Goal: Task Accomplishment & Management: Complete application form

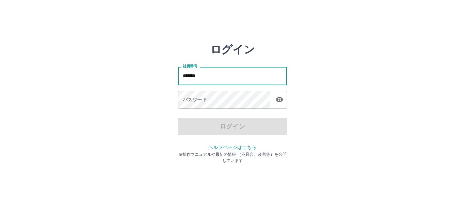
type input "*******"
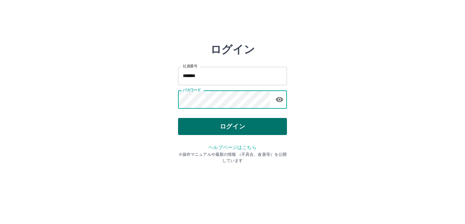
click at [236, 122] on button "ログイン" at bounding box center [232, 126] width 109 height 17
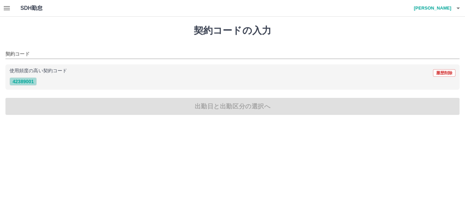
click at [25, 82] on button "42389001" at bounding box center [23, 81] width 27 height 8
type input "********"
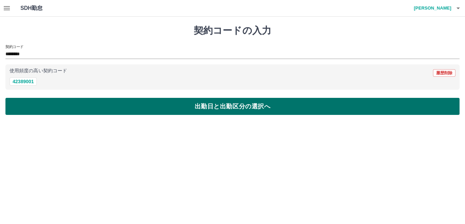
click at [186, 109] on button "出勤日と出勤区分の選択へ" at bounding box center [232, 106] width 454 height 17
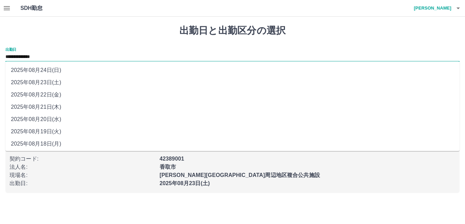
click at [37, 57] on input "**********" at bounding box center [232, 57] width 454 height 9
click at [42, 83] on li "2025年08月23日(土)" at bounding box center [232, 82] width 454 height 12
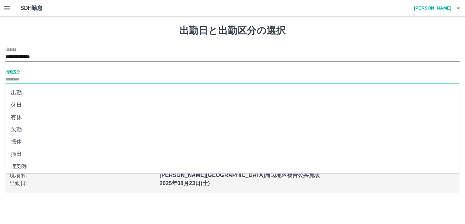
click at [6, 79] on input "出勤区分" at bounding box center [232, 79] width 454 height 9
click at [16, 91] on li "出勤" at bounding box center [232, 92] width 454 height 12
type input "**"
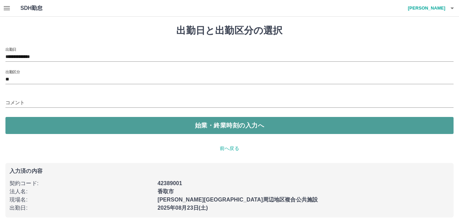
click at [156, 127] on button "始業・終業時刻の入力へ" at bounding box center [229, 125] width 448 height 17
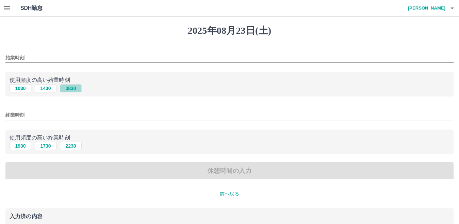
click at [66, 88] on button "0830" at bounding box center [71, 88] width 22 height 8
type input "****"
click at [19, 114] on input "終業時刻" at bounding box center [229, 115] width 448 height 10
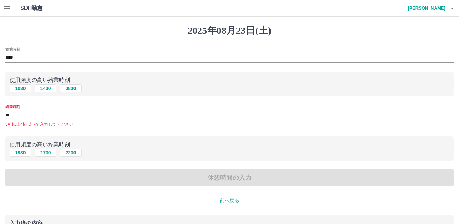
type input "****"
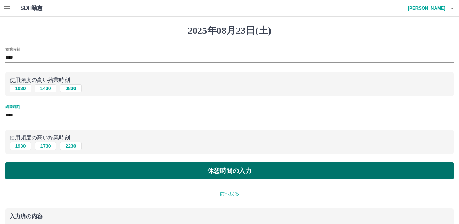
click at [213, 168] on button "休憩時間の入力" at bounding box center [229, 170] width 448 height 17
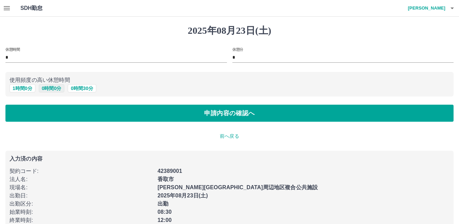
click at [55, 88] on button "0 時間 0 分" at bounding box center [52, 88] width 26 height 8
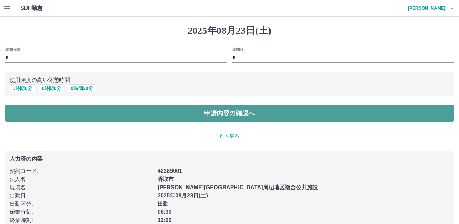
click at [211, 113] on button "申請内容の確認へ" at bounding box center [229, 112] width 448 height 17
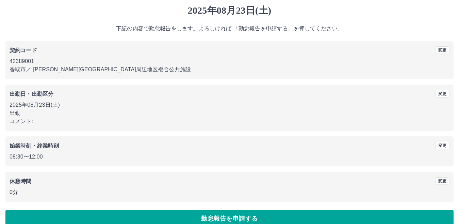
scroll to position [31, 0]
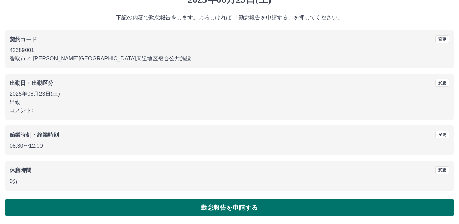
click at [223, 207] on button "勤怠報告を申請する" at bounding box center [229, 207] width 448 height 17
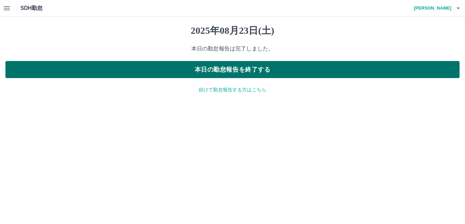
click at [243, 70] on button "本日の勤怠報告を終了する" at bounding box center [232, 69] width 454 height 17
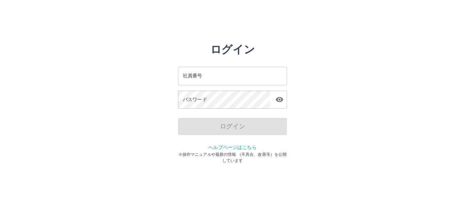
drag, startPoint x: 229, startPoint y: 72, endPoint x: 284, endPoint y: 76, distance: 55.0
click at [229, 72] on input "社員番号" at bounding box center [232, 76] width 109 height 18
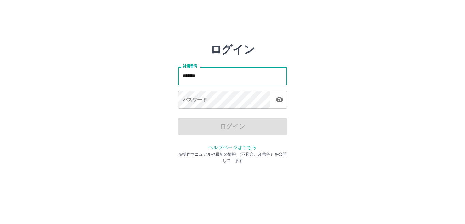
type input "*******"
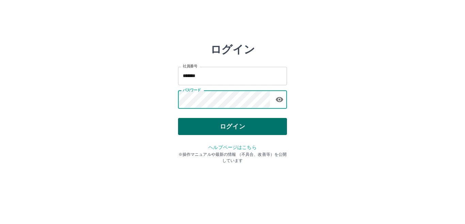
click at [257, 127] on button "ログイン" at bounding box center [232, 126] width 109 height 17
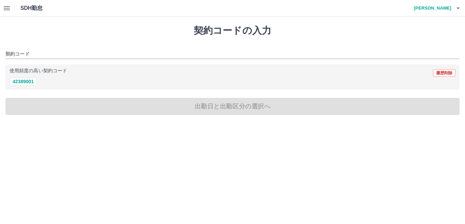
click at [9, 13] on button "button" at bounding box center [7, 8] width 14 height 16
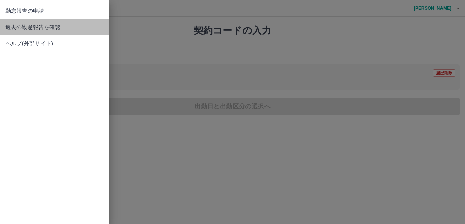
click at [16, 29] on span "過去の勤怠報告を確認" at bounding box center [54, 27] width 98 height 8
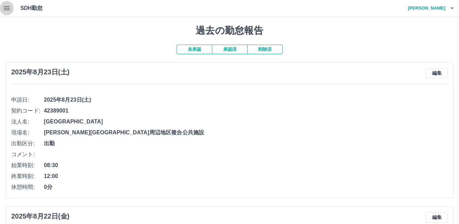
click at [7, 12] on button "button" at bounding box center [7, 8] width 14 height 16
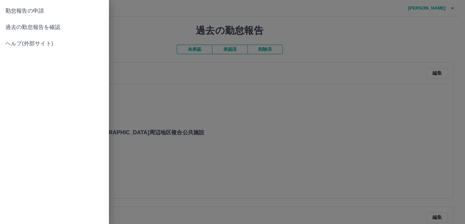
click at [16, 11] on span "勤怠報告の申請" at bounding box center [54, 11] width 98 height 8
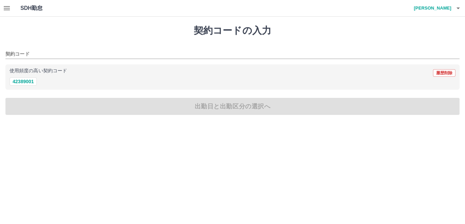
click at [10, 10] on icon "button" at bounding box center [7, 8] width 6 height 4
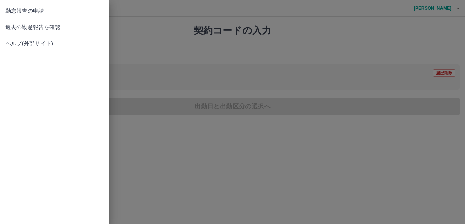
click at [9, 28] on span "過去の勤怠報告を確認" at bounding box center [54, 27] width 98 height 8
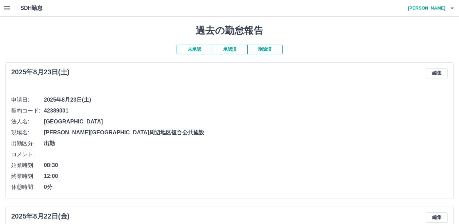
click at [9, 10] on icon "button" at bounding box center [7, 8] width 6 height 4
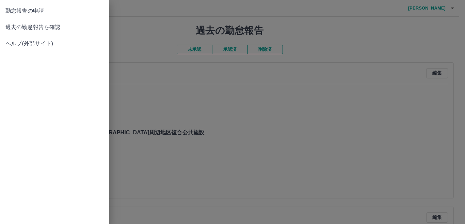
click at [18, 12] on span "勤怠報告の申請" at bounding box center [54, 11] width 98 height 8
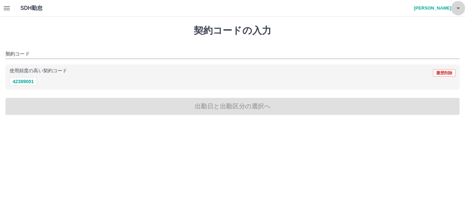
click at [458, 11] on icon "button" at bounding box center [458, 8] width 8 height 8
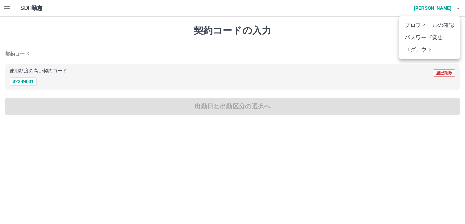
click at [336, 30] on div at bounding box center [232, 112] width 465 height 224
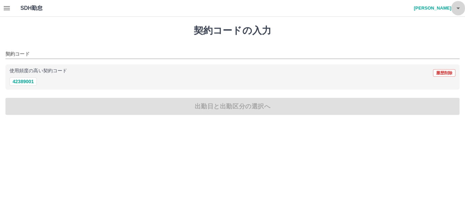
click at [461, 9] on icon "button" at bounding box center [458, 8] width 8 height 8
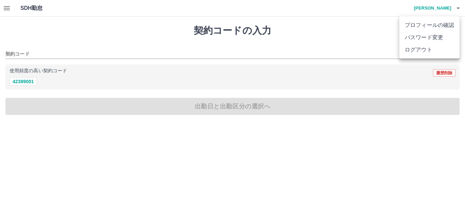
click at [300, 34] on div at bounding box center [232, 112] width 465 height 224
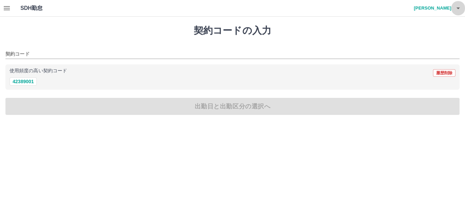
click at [462, 9] on button "button" at bounding box center [458, 8] width 14 height 16
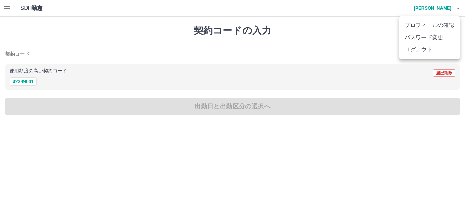
click at [413, 50] on li "ログアウト" at bounding box center [429, 50] width 60 height 12
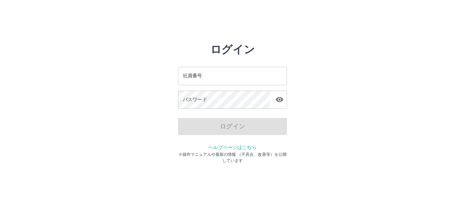
click at [202, 77] on input "社員番号" at bounding box center [232, 76] width 109 height 18
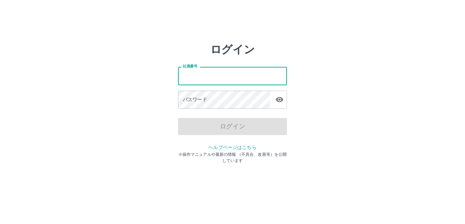
drag, startPoint x: 335, startPoint y: 76, endPoint x: 315, endPoint y: 78, distance: 20.2
click at [335, 76] on div "ログイン 社員番号 社員番号 パスワード パスワード ログイン ヘルプページはこちら ※操作マニュアルや最新の情報 （不具合、改善等）を公開しています" at bounding box center [232, 97] width 408 height 109
drag, startPoint x: 260, startPoint y: 79, endPoint x: 355, endPoint y: 78, distance: 95.3
click at [260, 79] on input "社員番号" at bounding box center [232, 76] width 109 height 18
click at [356, 77] on div "ログイン 社員番号 社員番号 パスワード パスワード ログイン ヘルプページはこちら ※操作マニュアルや最新の情報 （不具合、改善等）を公開しています" at bounding box center [232, 97] width 408 height 109
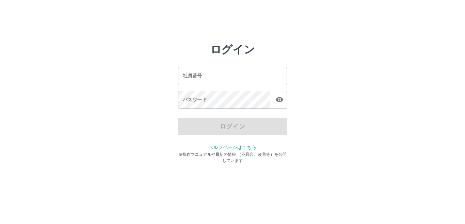
drag, startPoint x: 281, startPoint y: 74, endPoint x: 357, endPoint y: 74, distance: 75.6
click at [281, 74] on input "社員番号" at bounding box center [232, 76] width 109 height 18
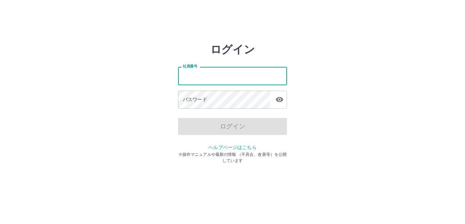
click at [359, 74] on div "ログイン 社員番号 社員番号 パスワード パスワード ログイン ヘルプページはこちら ※操作マニュアルや最新の情報 （不具合、改善等）を公開しています" at bounding box center [232, 97] width 408 height 109
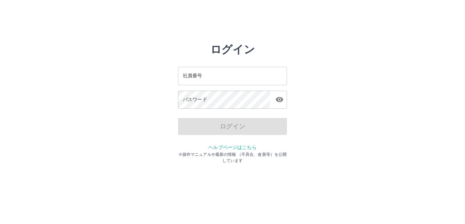
drag, startPoint x: 268, startPoint y: 71, endPoint x: 359, endPoint y: 75, distance: 91.9
click at [267, 71] on input "社員番号" at bounding box center [232, 76] width 109 height 18
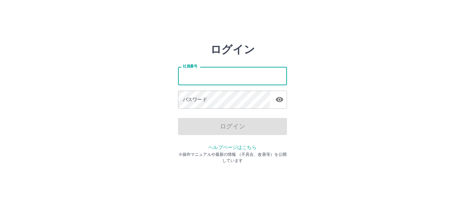
click at [372, 75] on div "ログイン 社員番号 社員番号 パスワード パスワード ログイン ヘルプページはこちら ※操作マニュアルや最新の情報 （不具合、改善等）を公開しています" at bounding box center [232, 97] width 408 height 109
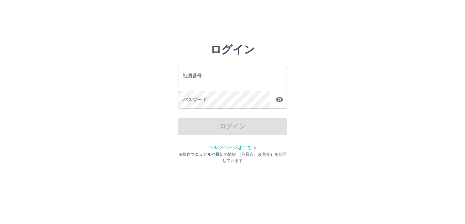
drag, startPoint x: 277, startPoint y: 75, endPoint x: 398, endPoint y: 74, distance: 121.2
click at [277, 75] on input "社員番号" at bounding box center [232, 76] width 109 height 18
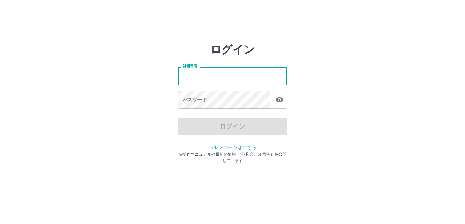
drag, startPoint x: 401, startPoint y: 74, endPoint x: 385, endPoint y: 74, distance: 15.7
click at [401, 74] on div "ログイン 社員番号 社員番号 パスワード パスワード ログイン ヘルプページはこちら ※操作マニュアルや最新の情報 （不具合、改善等）を公開しています" at bounding box center [232, 97] width 408 height 109
click at [260, 74] on input "社員番号" at bounding box center [232, 76] width 109 height 18
drag, startPoint x: 405, startPoint y: 82, endPoint x: 316, endPoint y: 77, distance: 89.0
click at [405, 82] on div "ログイン 社員番号 社員番号 パスワード パスワード ログイン ヘルプページはこちら ※操作マニュアルや最新の情報 （不具合、改善等）を公開しています" at bounding box center [232, 97] width 408 height 109
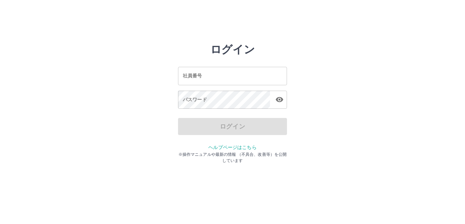
drag, startPoint x: 261, startPoint y: 71, endPoint x: 325, endPoint y: 72, distance: 63.3
click at [261, 71] on input "社員番号" at bounding box center [232, 76] width 109 height 18
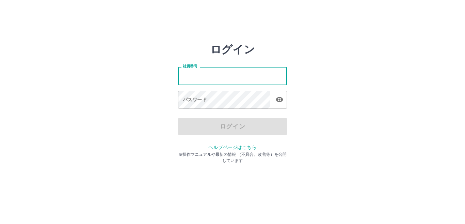
click at [366, 72] on div "ログイン 社員番号 社員番号 パスワード パスワード ログイン ヘルプページはこちら ※操作マニュアルや最新の情報 （不具合、改善等）を公開しています" at bounding box center [232, 97] width 408 height 109
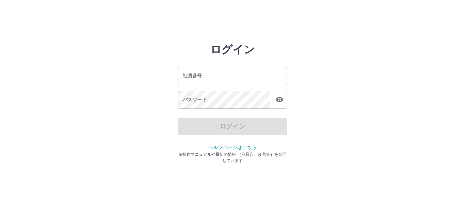
drag, startPoint x: 272, startPoint y: 76, endPoint x: 418, endPoint y: 77, distance: 145.7
click at [272, 76] on input "社員番号" at bounding box center [232, 76] width 109 height 18
drag, startPoint x: 418, startPoint y: 77, endPoint x: 358, endPoint y: 77, distance: 59.9
click at [416, 77] on div "ログイン 社員番号 社員番号 パスワード パスワード ログイン ヘルプページはこちら ※操作マニュアルや最新の情報 （不具合、改善等）を公開しています" at bounding box center [232, 97] width 408 height 109
drag, startPoint x: 274, startPoint y: 77, endPoint x: 283, endPoint y: 76, distance: 8.9
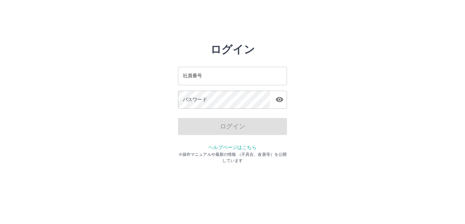
click at [274, 77] on input "社員番号" at bounding box center [232, 76] width 109 height 18
click at [387, 77] on div "ログイン 社員番号 社員番号 パスワード パスワード ログイン ヘルプページはこちら ※操作マニュアルや最新の情報 （不具合、改善等）を公開しています" at bounding box center [232, 97] width 408 height 109
drag, startPoint x: 262, startPoint y: 73, endPoint x: 363, endPoint y: 75, distance: 101.1
click at [262, 73] on input "社員番号" at bounding box center [232, 76] width 109 height 18
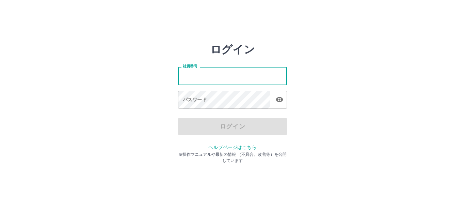
drag, startPoint x: 374, startPoint y: 75, endPoint x: 352, endPoint y: 75, distance: 21.8
click at [374, 75] on div "ログイン 社員番号 社員番号 パスワード パスワード ログイン ヘルプページはこちら ※操作マニュアルや最新の情報 （不具合、改善等）を公開しています" at bounding box center [232, 97] width 408 height 109
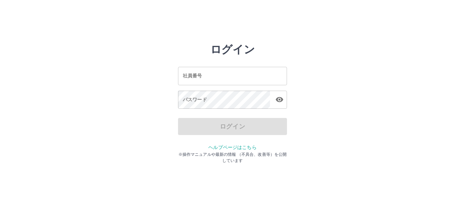
drag, startPoint x: 274, startPoint y: 72, endPoint x: 365, endPoint y: 79, distance: 91.1
click at [274, 72] on input "社員番号" at bounding box center [232, 76] width 109 height 18
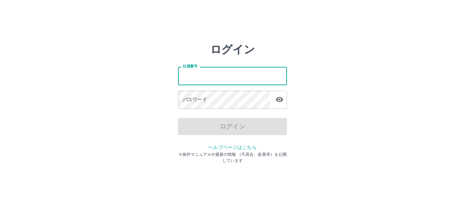
click at [368, 79] on div "ログイン 社員番号 社員番号 パスワード パスワード ログイン ヘルプページはこちら ※操作マニュアルや最新の情報 （不具合、改善等）を公開しています" at bounding box center [232, 97] width 408 height 109
